Goal: Transaction & Acquisition: Purchase product/service

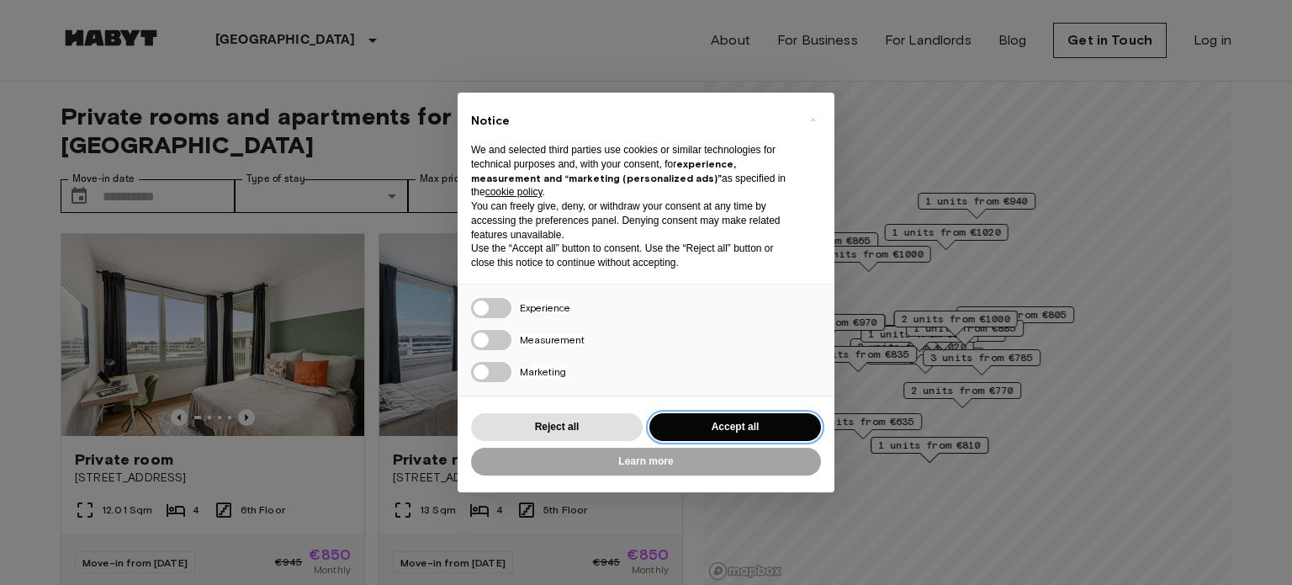
click at [672, 436] on button "Accept all" at bounding box center [736, 427] width 172 height 28
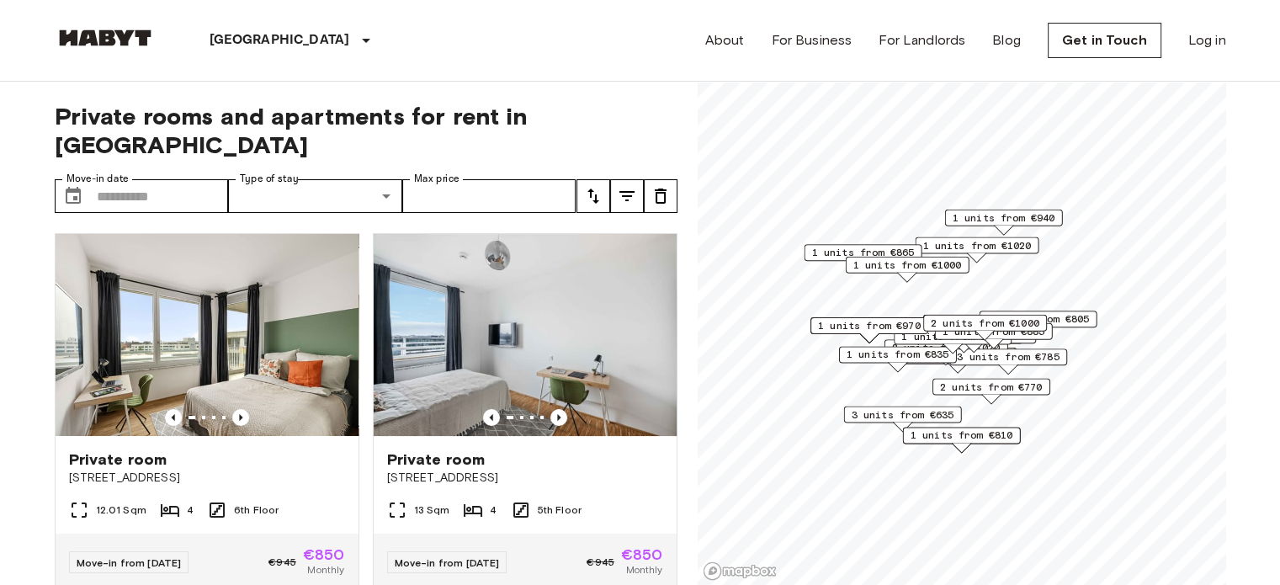
click at [1052, 82] on div "1 units from €1020 1 units from €940 1 units from €850 4 units from €850 1 unit…" at bounding box center [962, 82] width 528 height 0
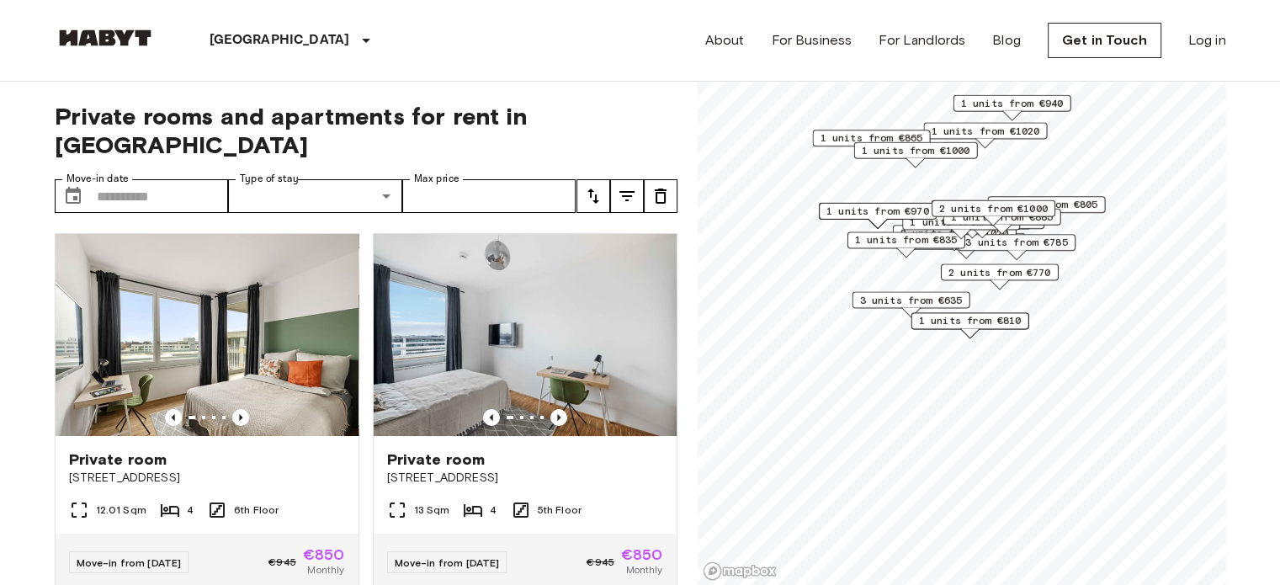
drag, startPoint x: 1052, startPoint y: 227, endPoint x: 1060, endPoint y: 100, distance: 127.3
click at [1060, 100] on div "1 units from €940" at bounding box center [1011, 108] width 118 height 26
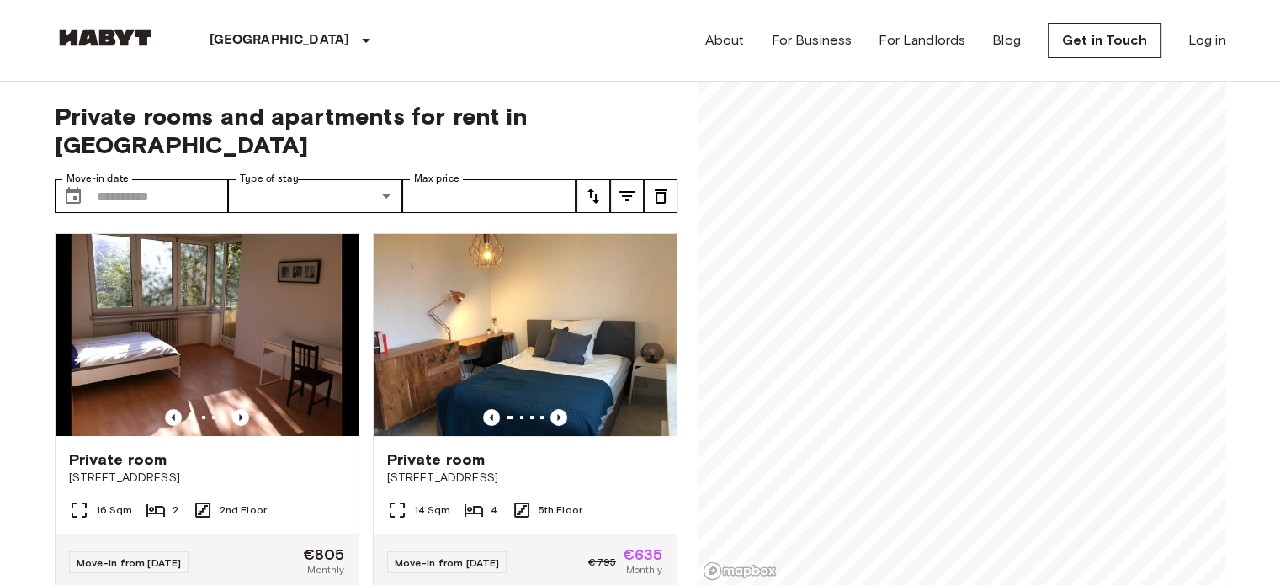
click at [674, 379] on div "Private rooms and apartments for rent in Munich Move-in date ​ Move-in date Typ…" at bounding box center [640, 334] width 1171 height 504
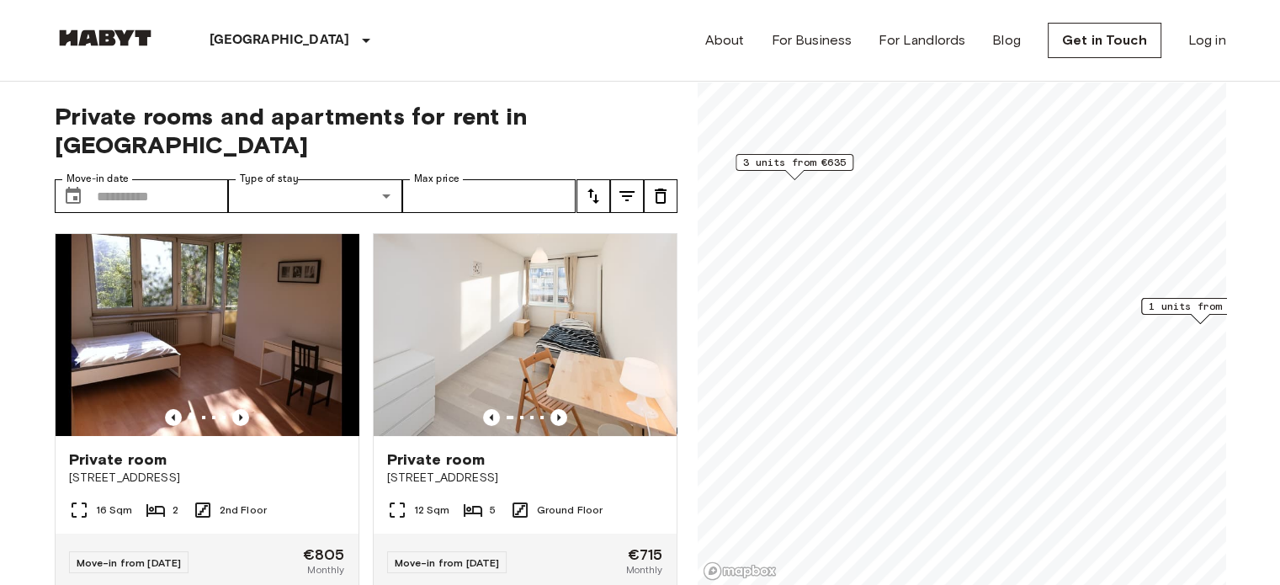
click at [795, 167] on span "3 units from €635" at bounding box center [794, 162] width 103 height 15
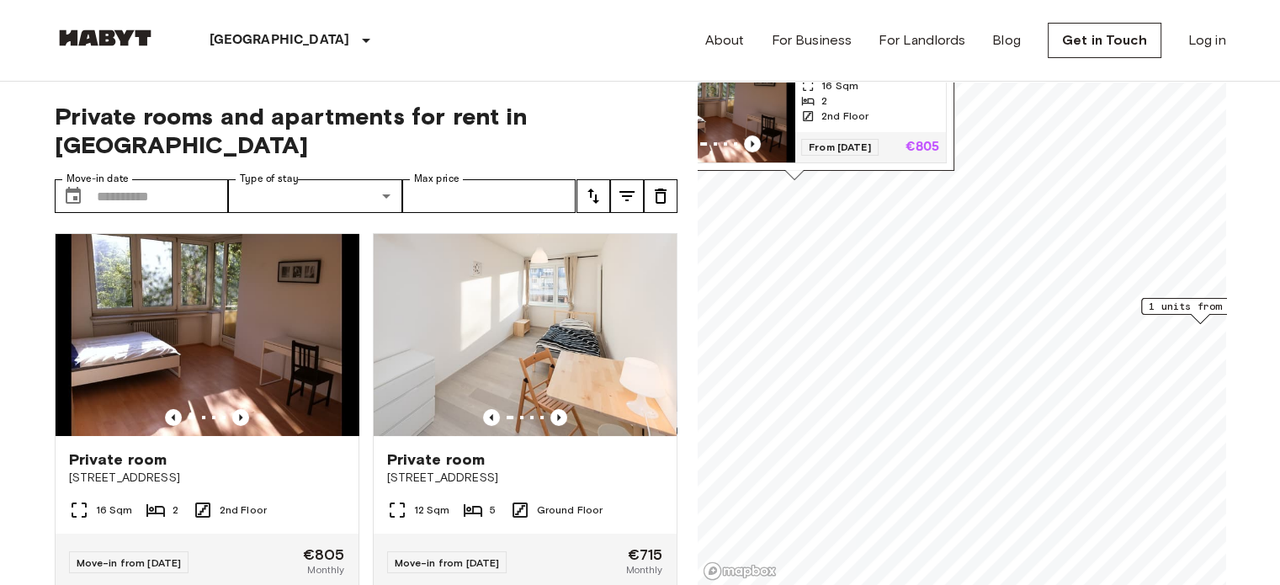
scroll to position [3, 0]
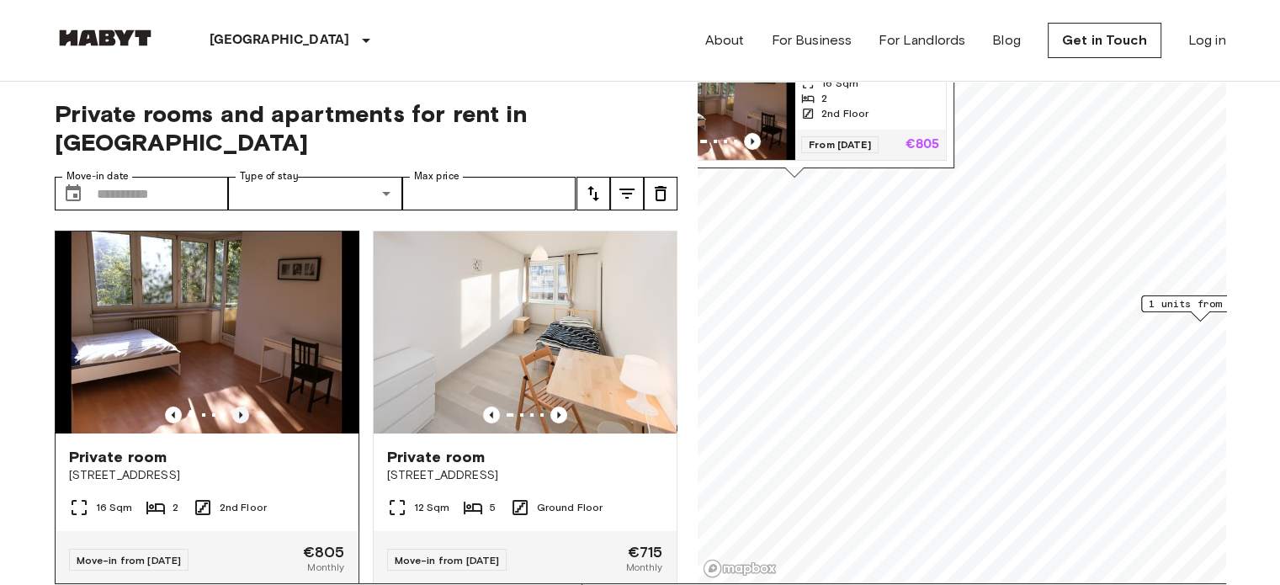
click at [237, 406] on icon "Previous image" at bounding box center [240, 414] width 17 height 17
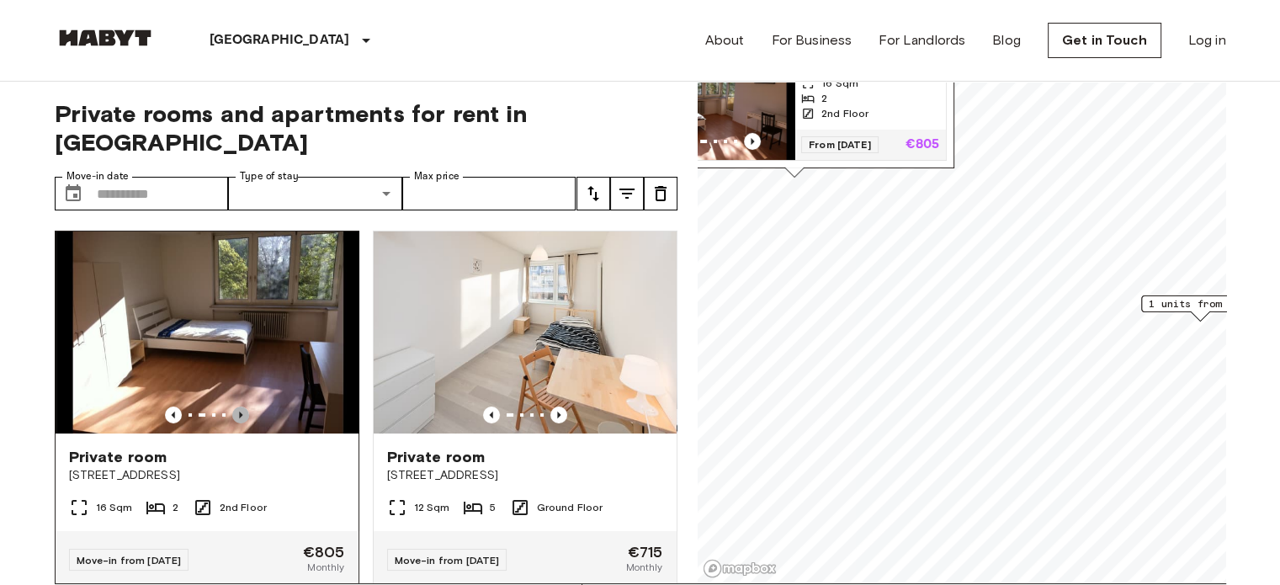
click at [237, 406] on icon "Previous image" at bounding box center [240, 414] width 17 height 17
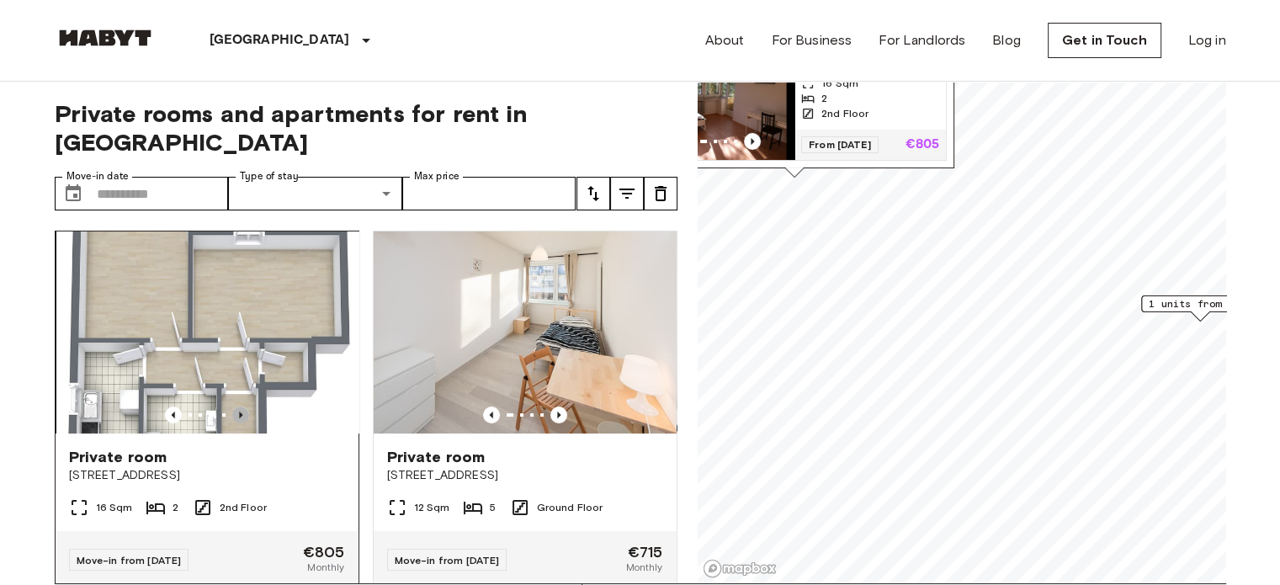
click at [237, 406] on icon "Previous image" at bounding box center [240, 414] width 17 height 17
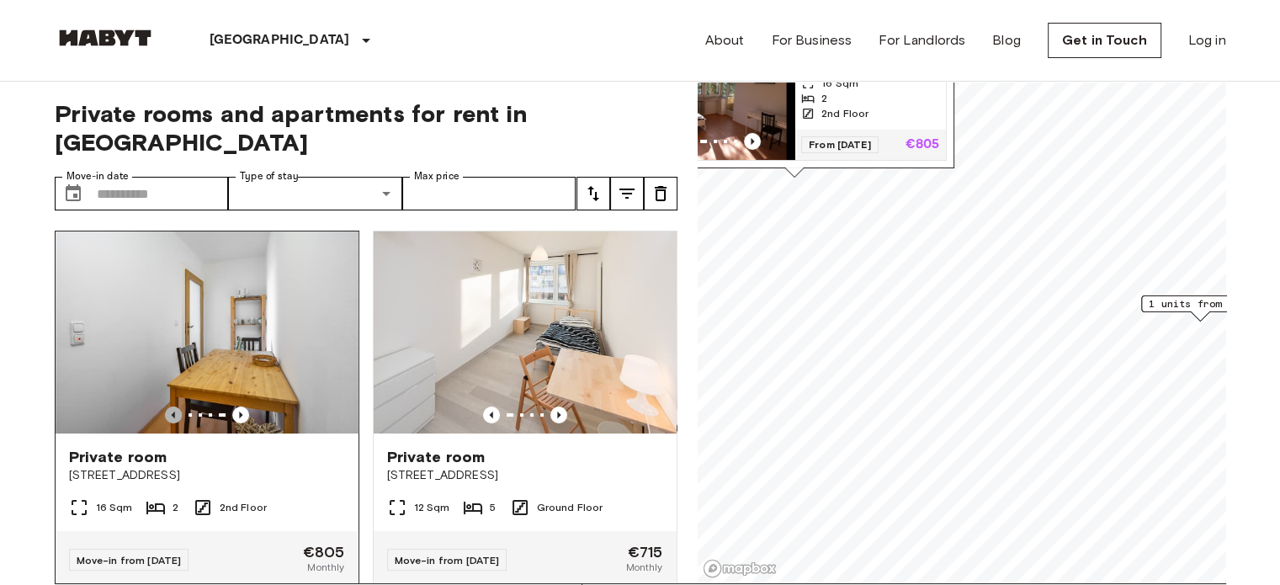
click at [165, 406] on icon "Previous image" at bounding box center [173, 414] width 17 height 17
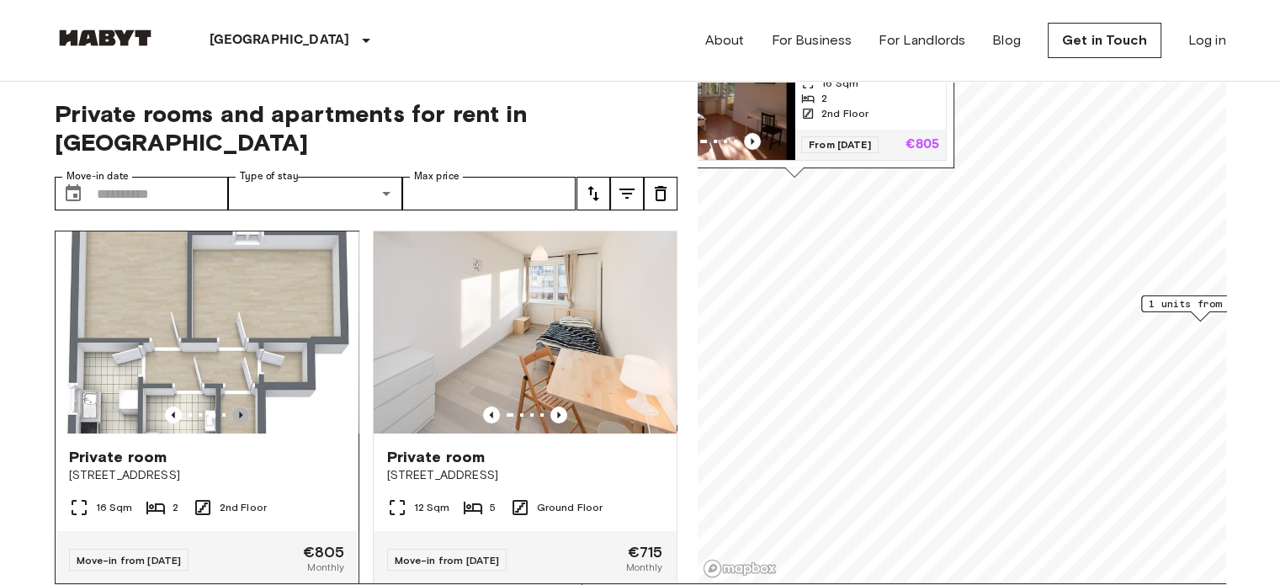
click at [239, 411] on icon "Previous image" at bounding box center [240, 414] width 3 height 7
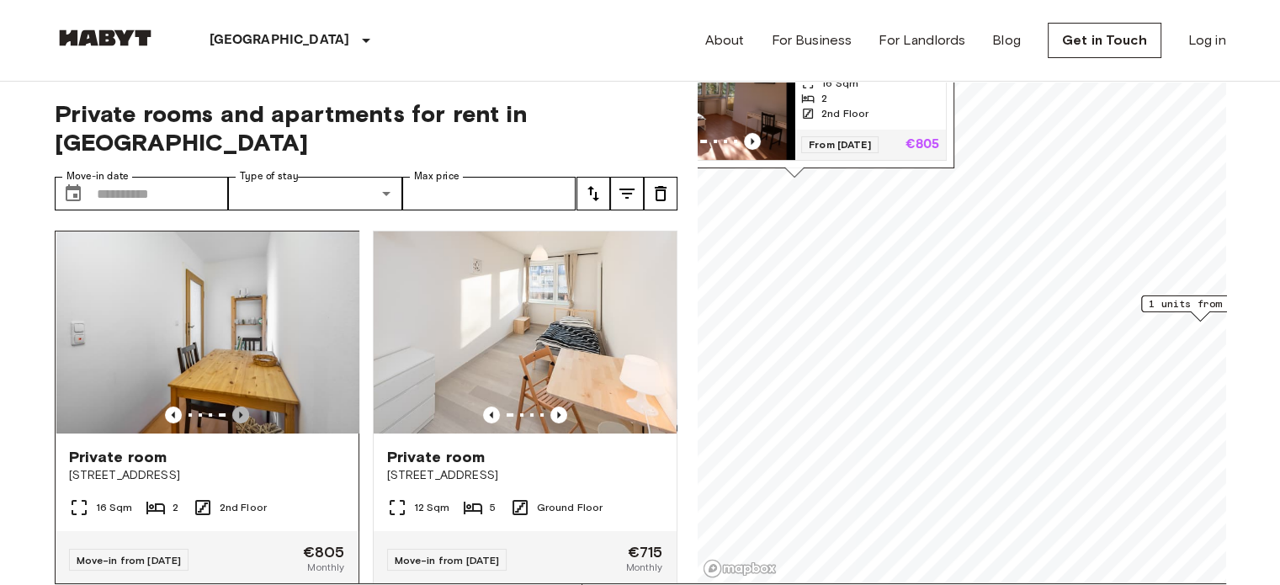
click at [239, 411] on icon "Previous image" at bounding box center [240, 414] width 3 height 7
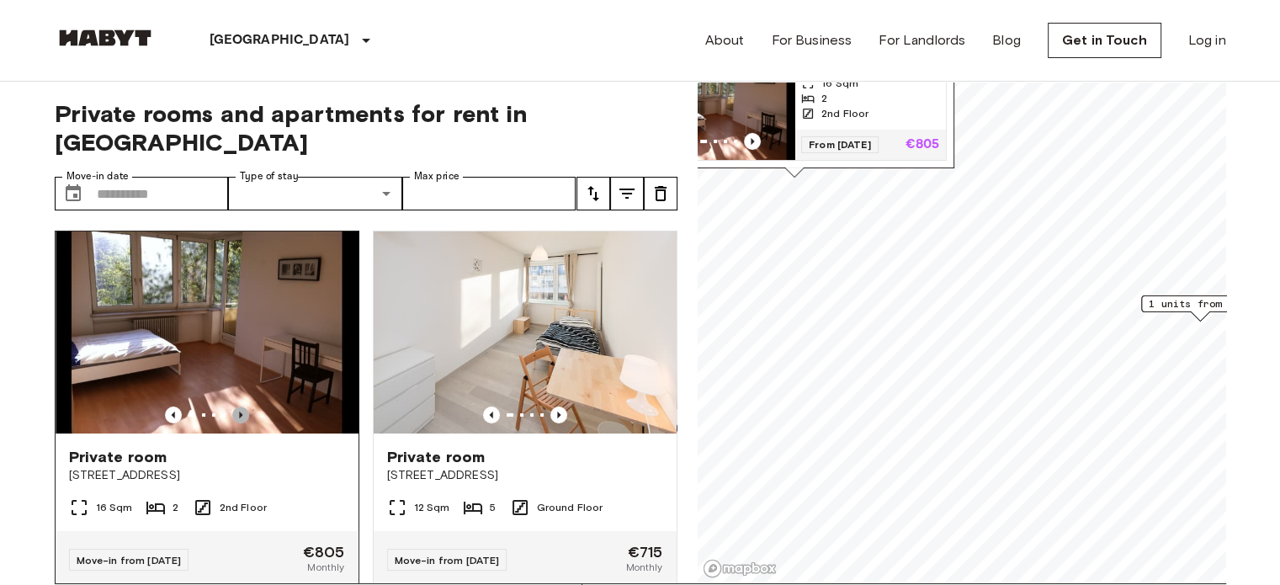
click at [239, 411] on icon "Previous image" at bounding box center [240, 414] width 3 height 7
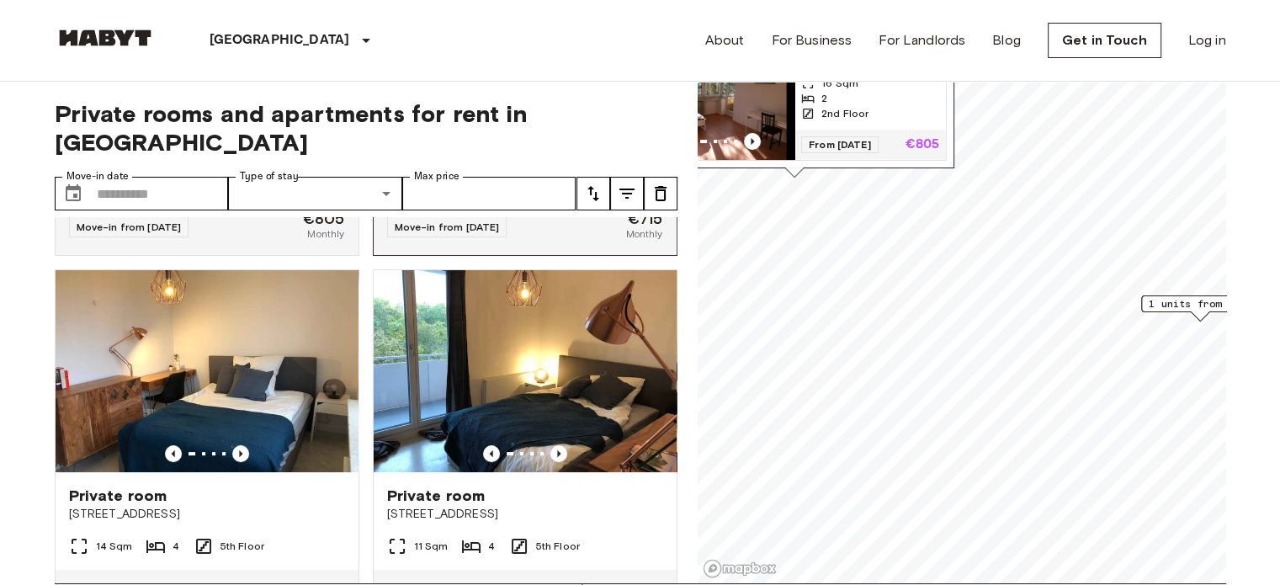
scroll to position [335, 0]
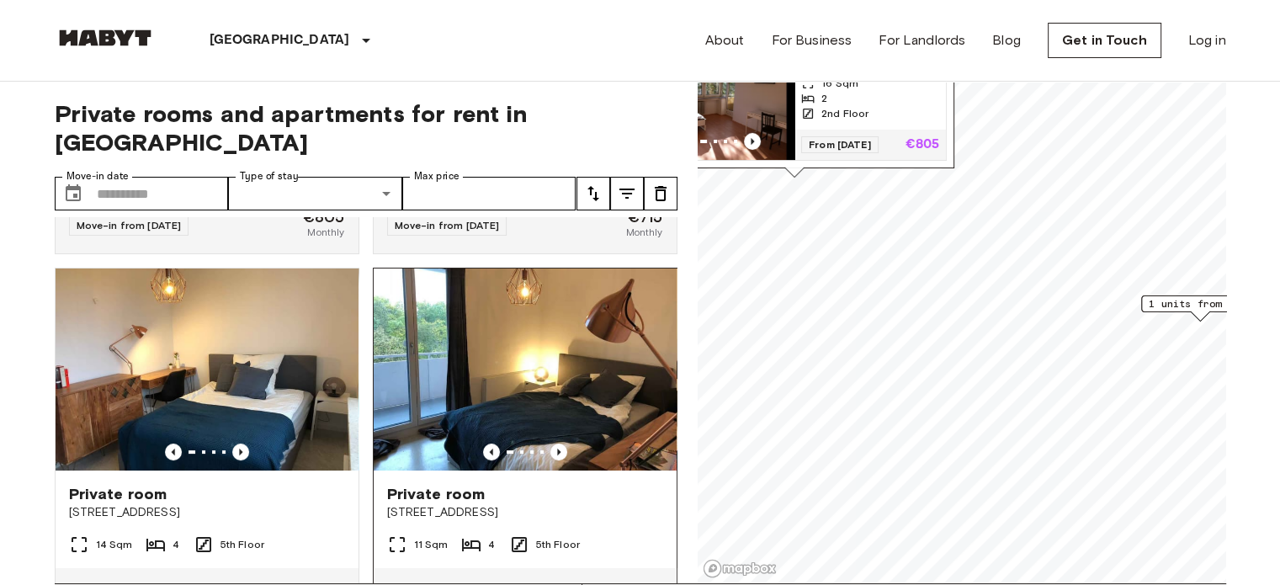
click at [559, 504] on span "[STREET_ADDRESS]" at bounding box center [525, 512] width 276 height 17
click at [550, 443] on icon "Previous image" at bounding box center [558, 451] width 17 height 17
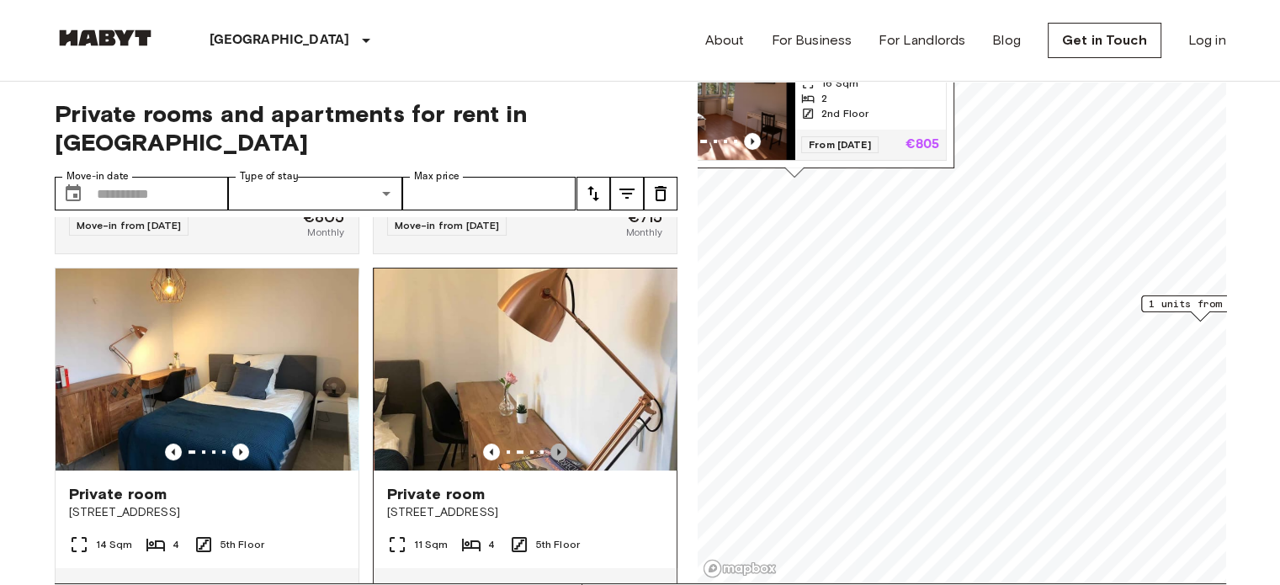
click at [550, 443] on icon "Previous image" at bounding box center [558, 451] width 17 height 17
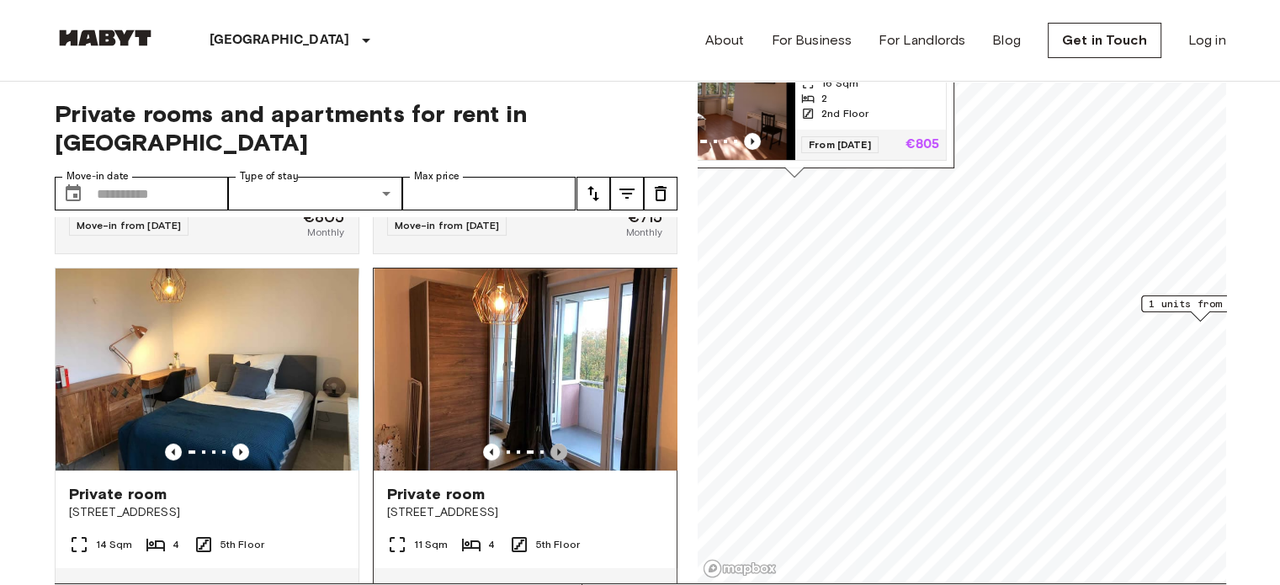
click at [550, 443] on icon "Previous image" at bounding box center [558, 451] width 17 height 17
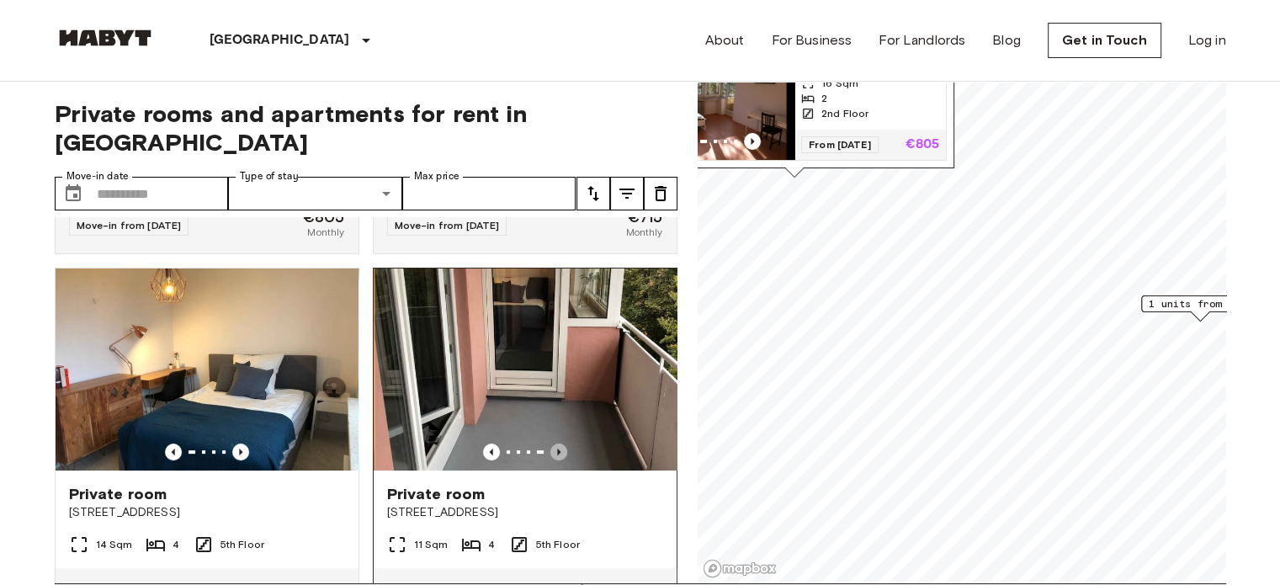
click at [550, 443] on icon "Previous image" at bounding box center [558, 451] width 17 height 17
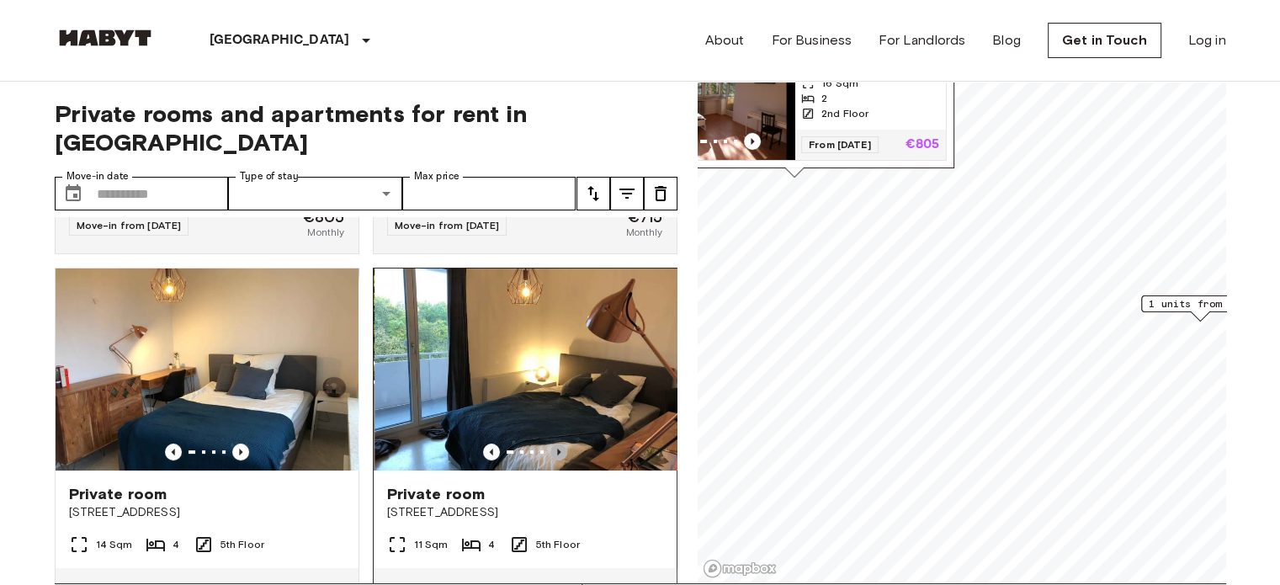
click at [550, 443] on icon "Previous image" at bounding box center [558, 451] width 17 height 17
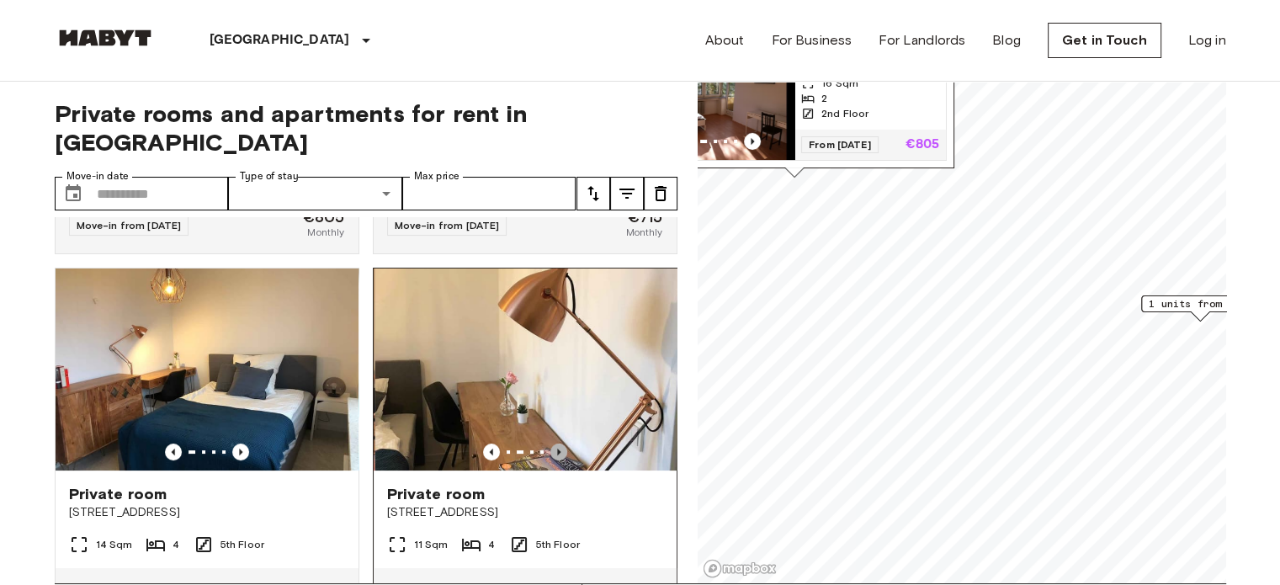
click at [550, 443] on icon "Previous image" at bounding box center [558, 451] width 17 height 17
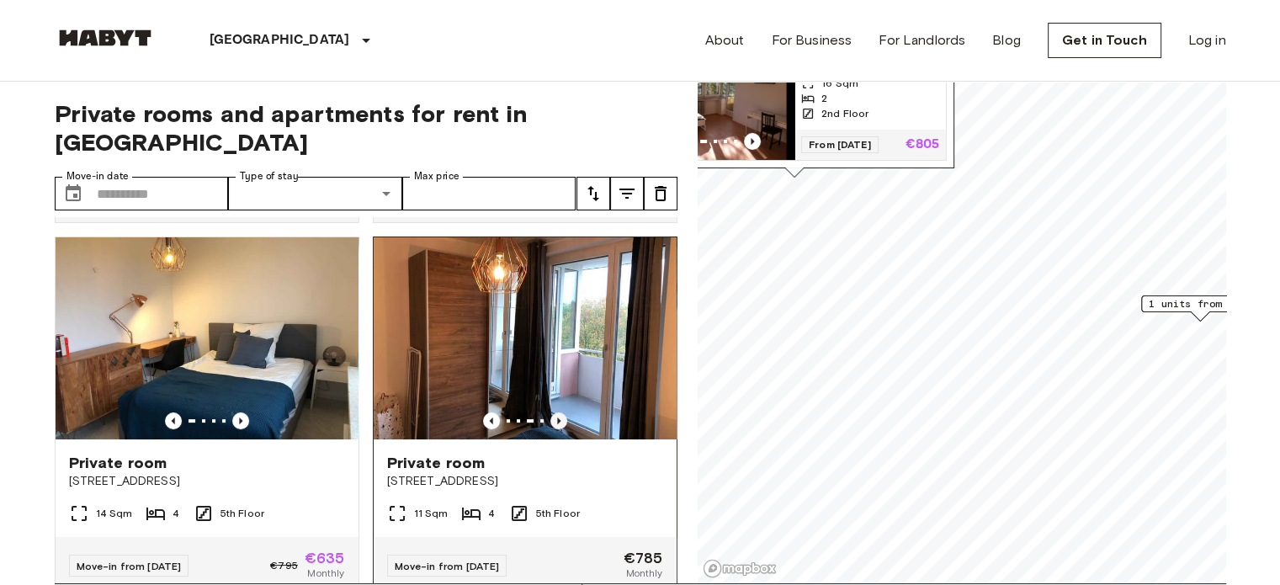
scroll to position [367, 0]
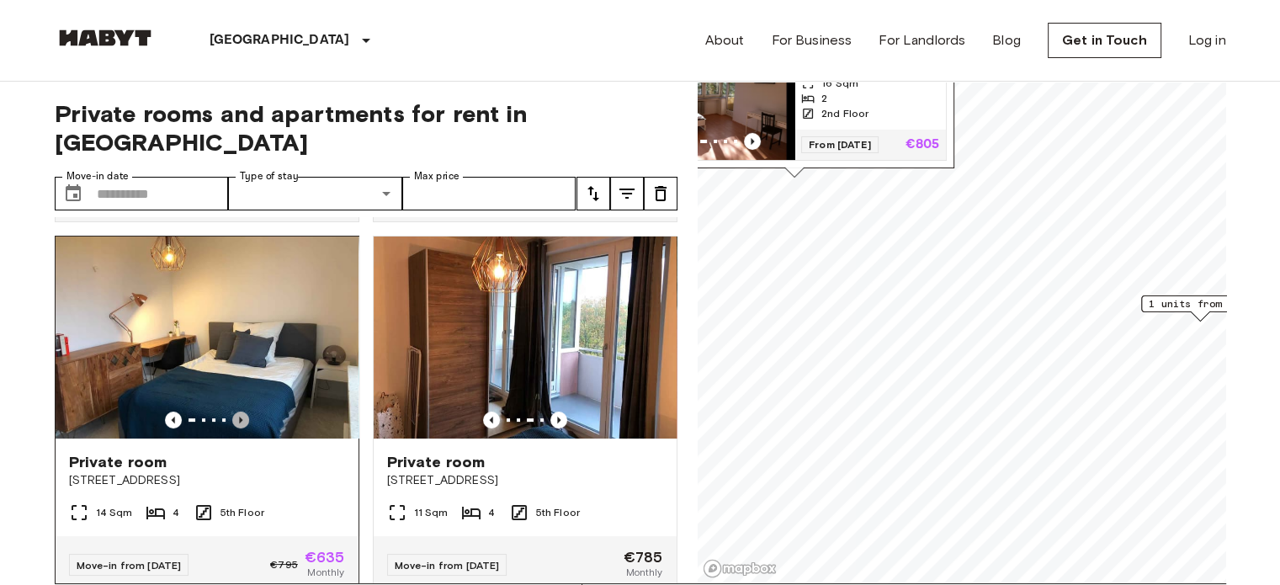
click at [241, 411] on icon "Previous image" at bounding box center [240, 419] width 17 height 17
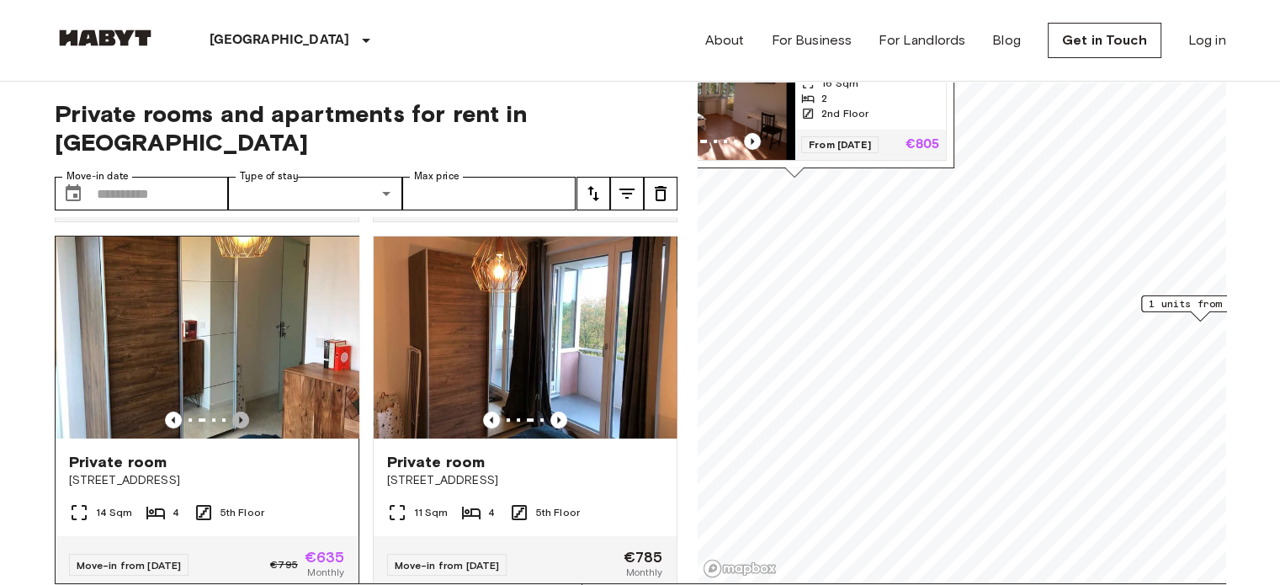
click at [241, 411] on icon "Previous image" at bounding box center [240, 419] width 17 height 17
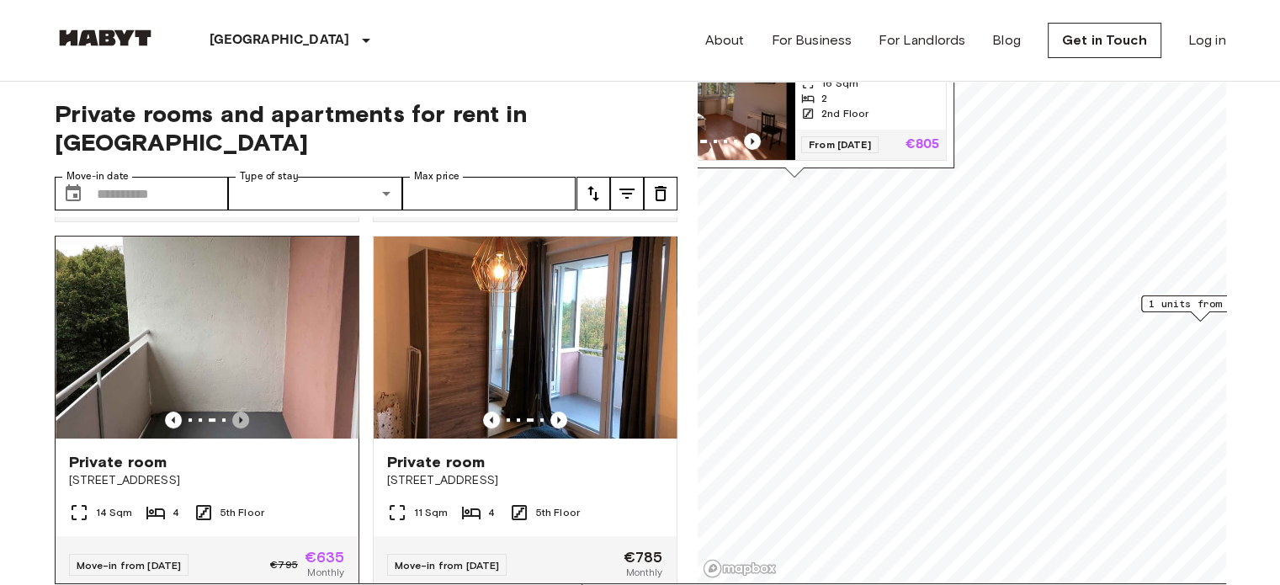
click at [241, 411] on icon "Previous image" at bounding box center [240, 419] width 17 height 17
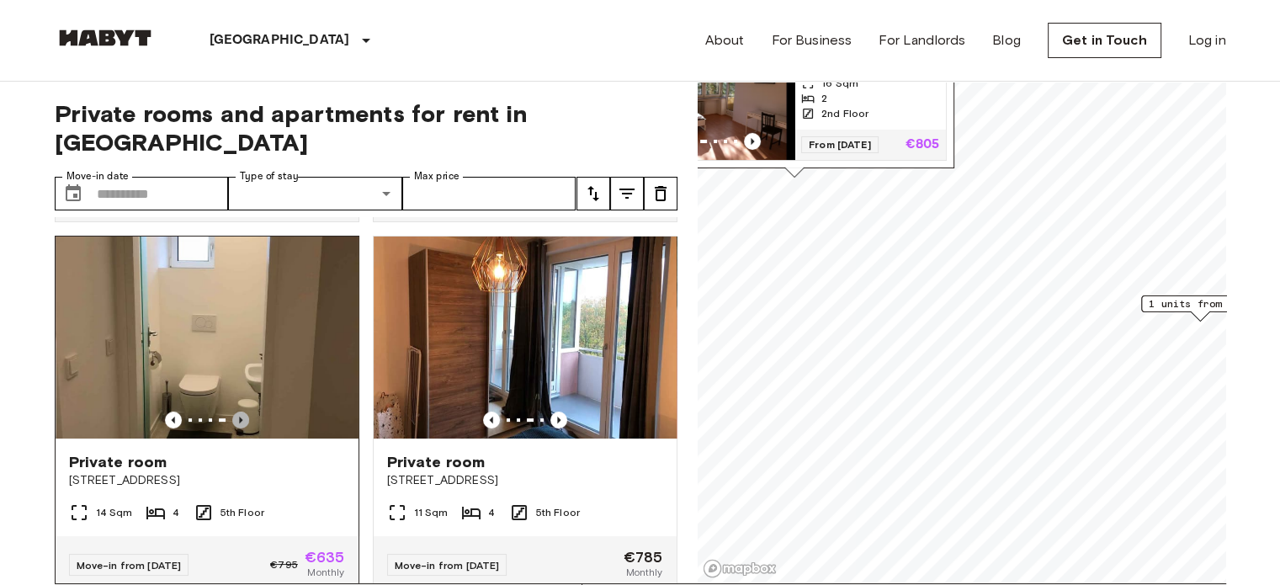
click at [241, 411] on icon "Previous image" at bounding box center [240, 419] width 17 height 17
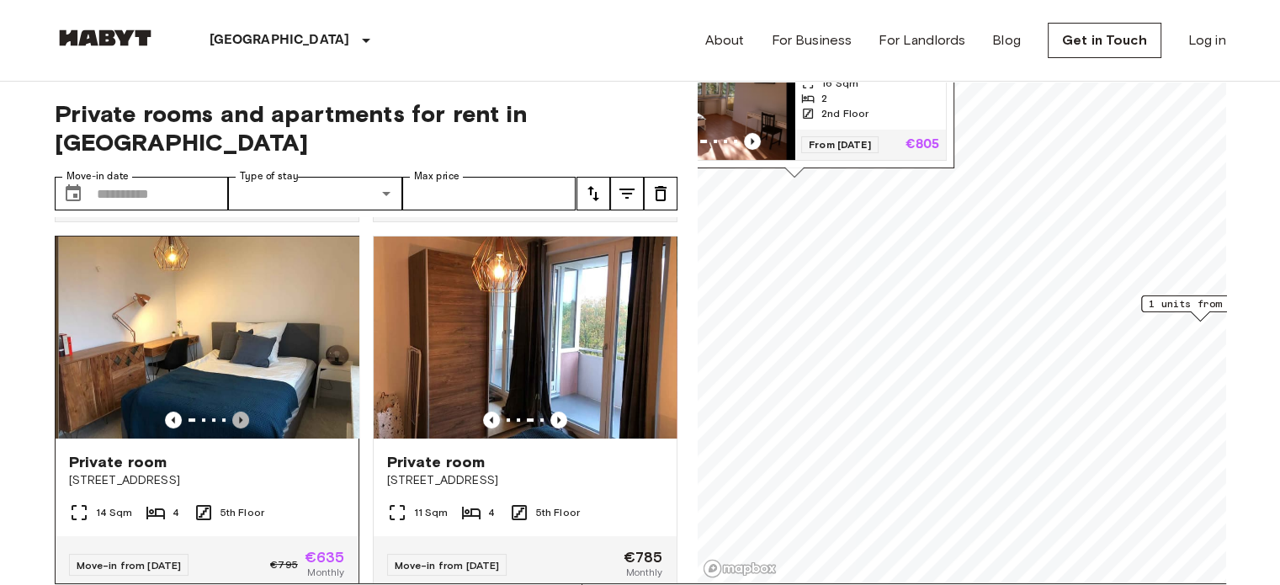
click at [241, 411] on icon "Previous image" at bounding box center [240, 419] width 17 height 17
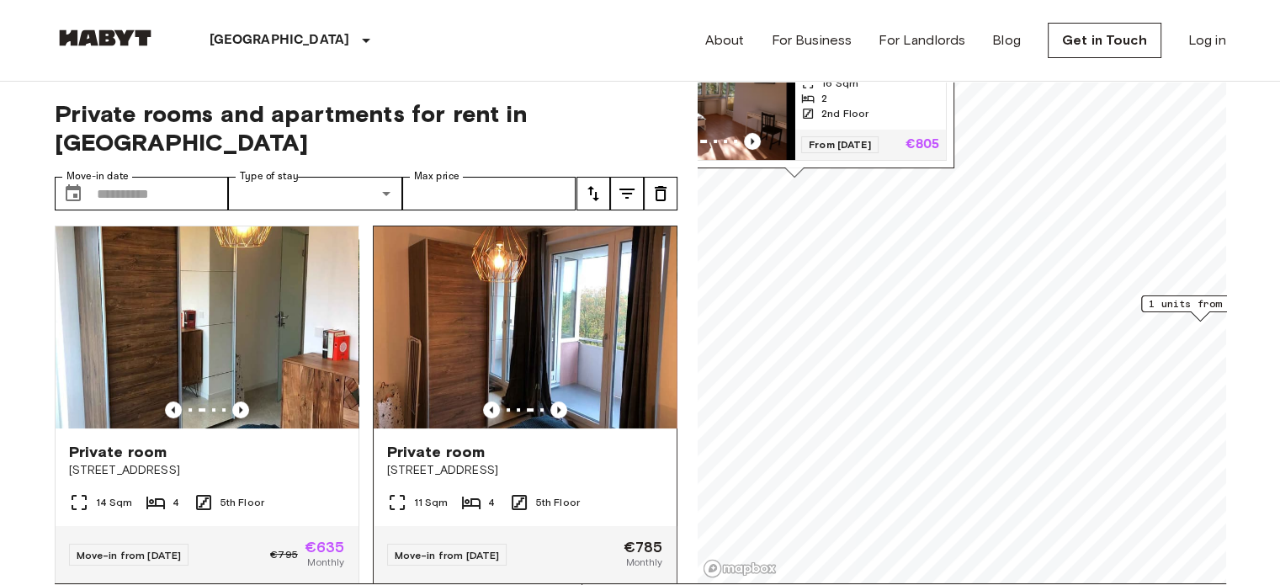
scroll to position [380, 0]
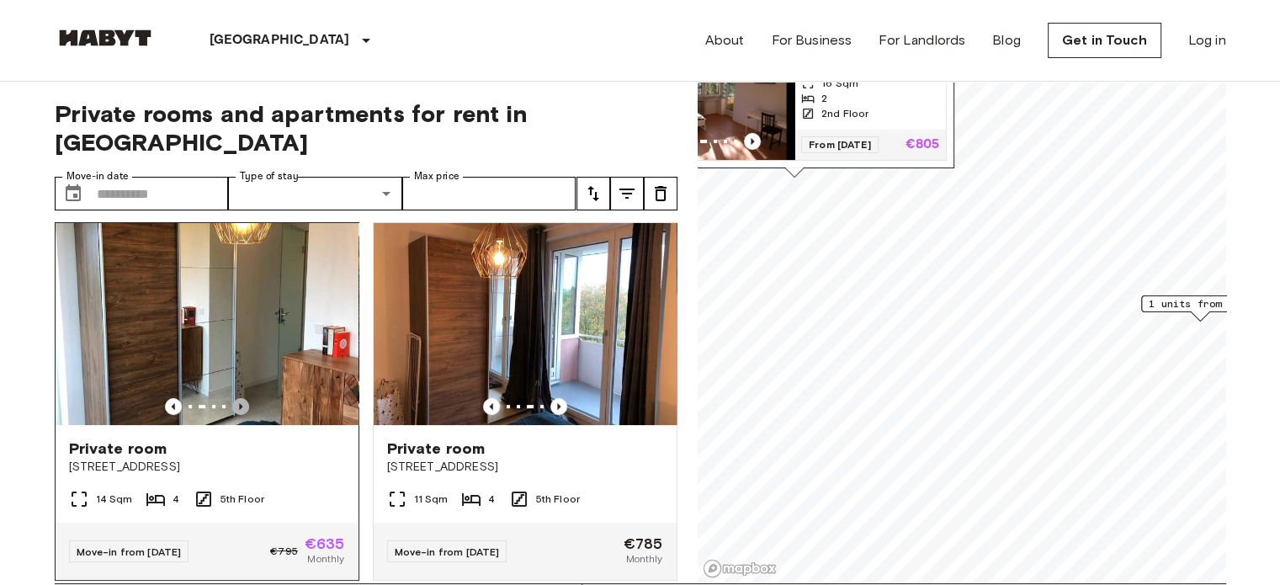
click at [244, 398] on icon "Previous image" at bounding box center [240, 406] width 17 height 17
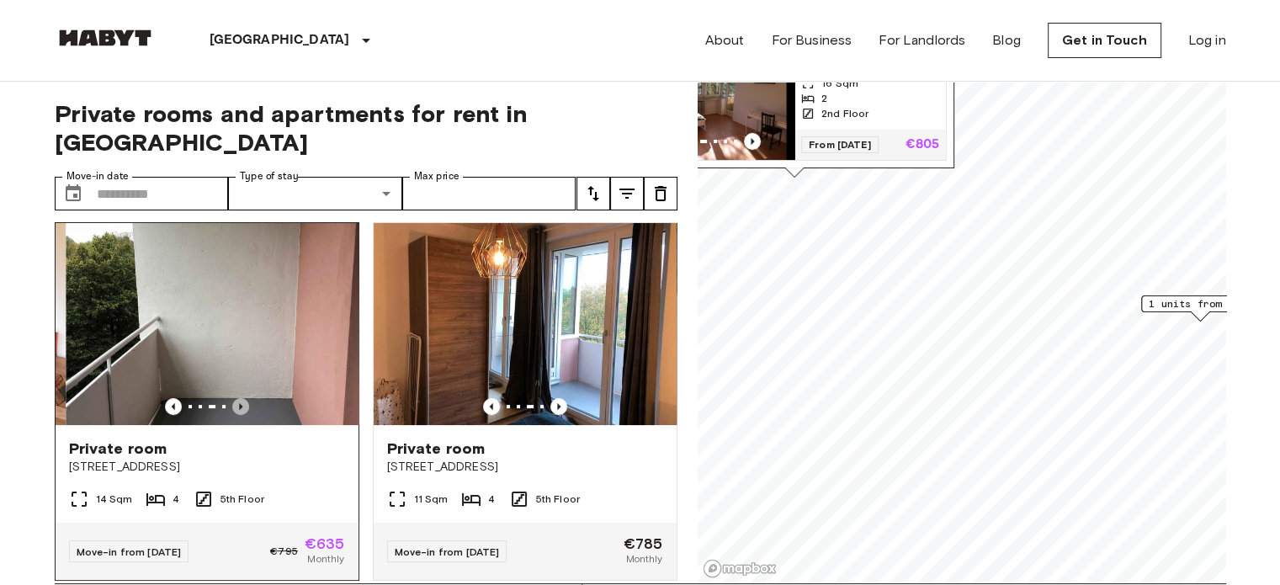
click at [244, 398] on icon "Previous image" at bounding box center [240, 406] width 17 height 17
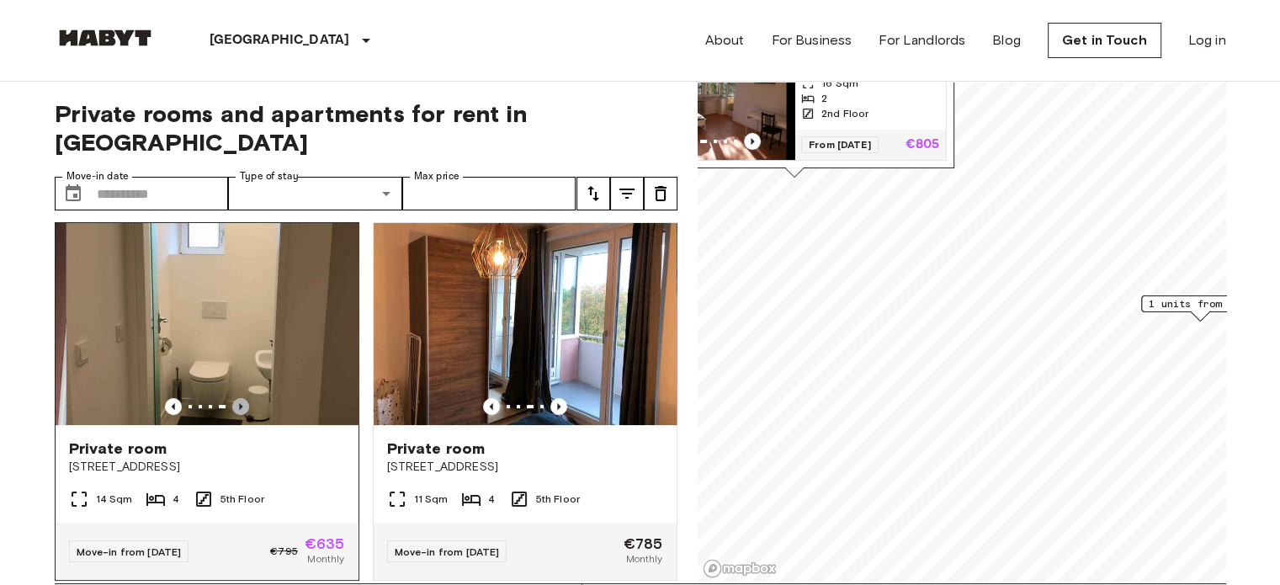
click at [244, 398] on icon "Previous image" at bounding box center [240, 406] width 17 height 17
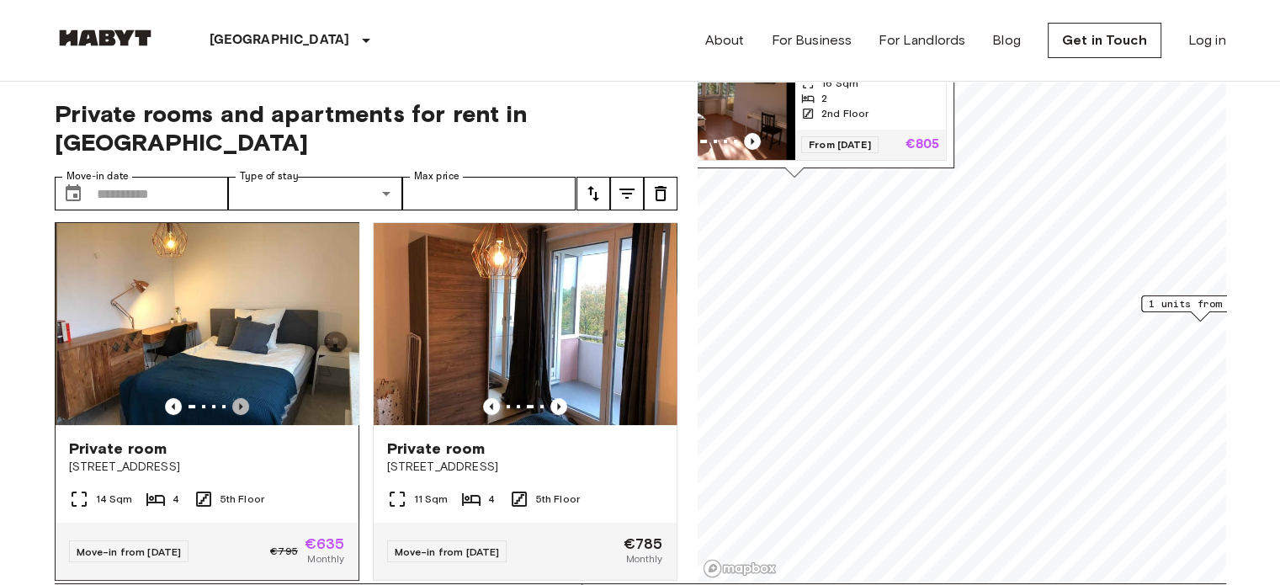
click at [244, 398] on icon "Previous image" at bounding box center [240, 406] width 17 height 17
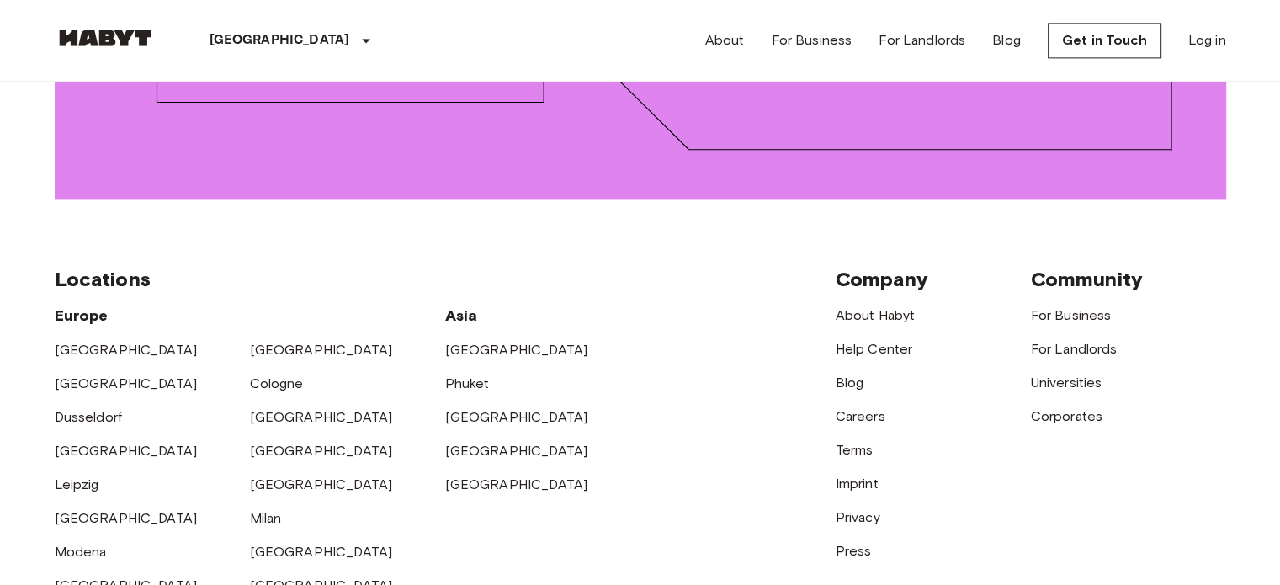
scroll to position [2384, 0]
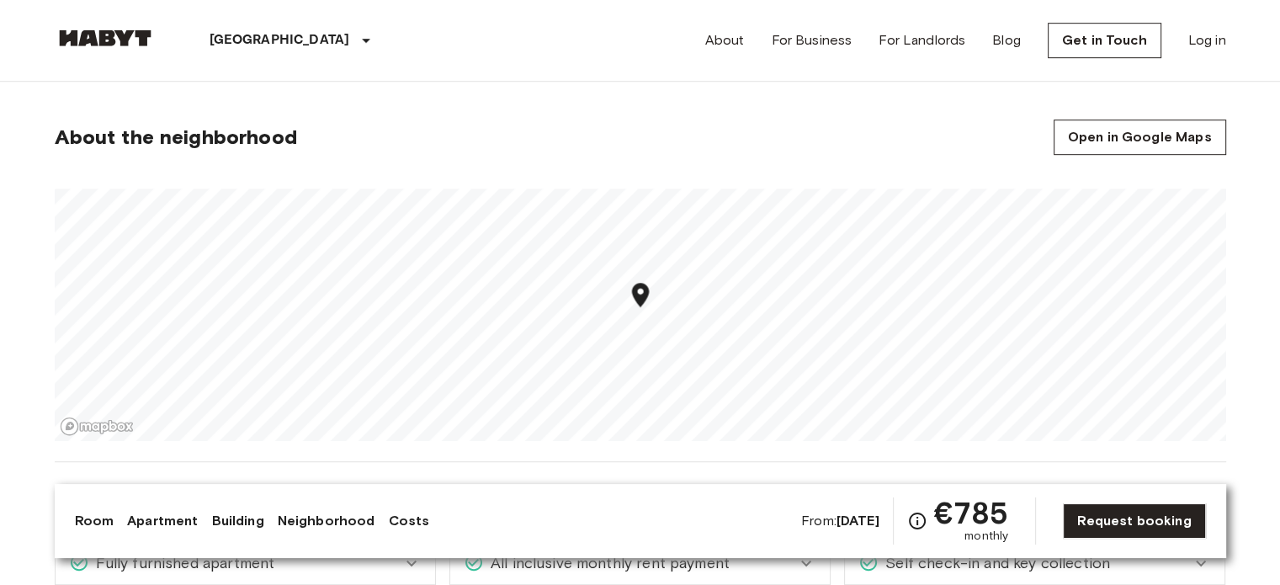
scroll to position [1016, 0]
click at [1098, 134] on link "Open in Google Maps" at bounding box center [1139, 136] width 172 height 35
